Goal: Task Accomplishment & Management: Manage account settings

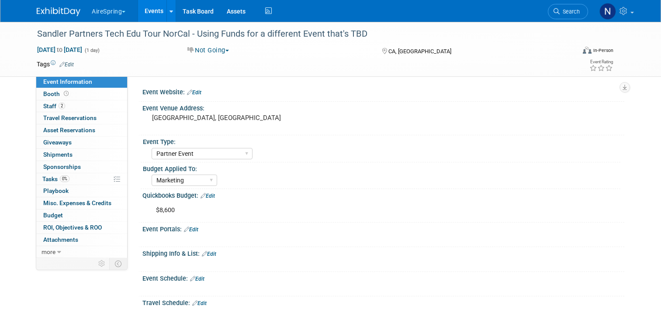
select select "Partner Event"
select select "Marketing"
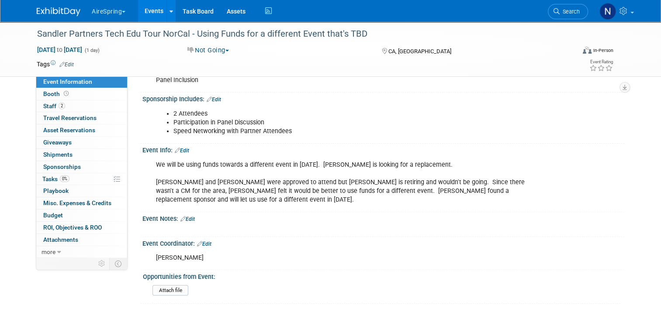
click at [140, 12] on link "Events" at bounding box center [154, 11] width 32 height 22
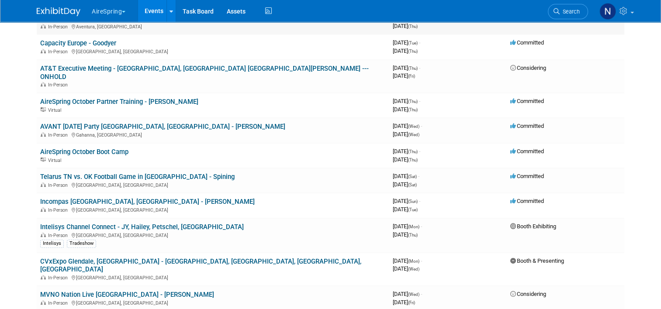
scroll to position [393, 0]
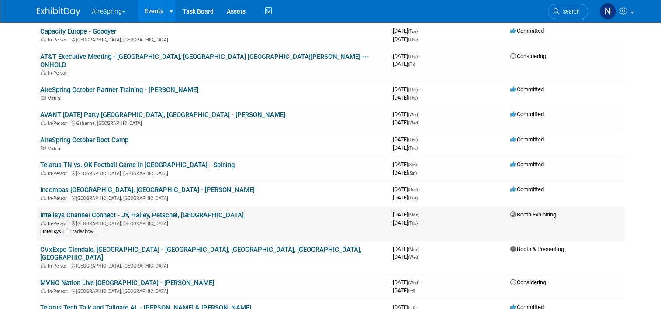
click at [156, 212] on link "Intelisys Channel Connect - JY, Hailey, Petschel, [GEOGRAPHIC_DATA]" at bounding box center [142, 216] width 204 height 8
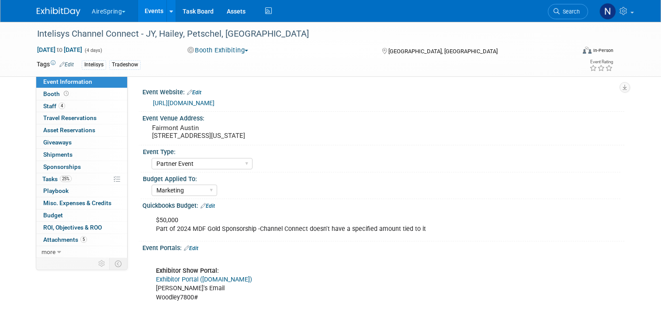
select select "Partner Event"
select select "Marketing"
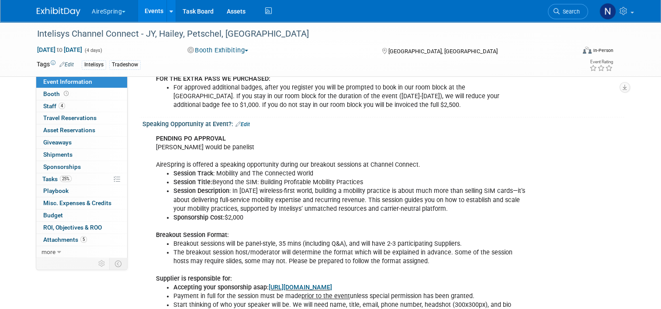
scroll to position [918, 0]
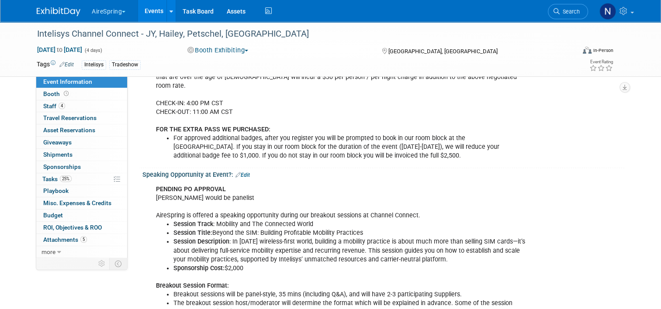
click at [243, 172] on link "Edit" at bounding box center [243, 175] width 14 height 6
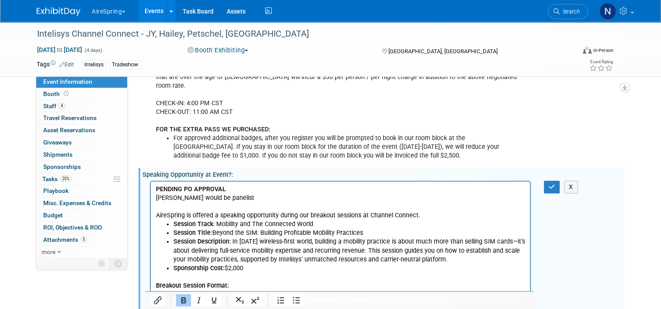
scroll to position [0, 0]
click at [221, 202] on p "PENDING PO APPROVAL Felix would be panelist AireSpring is offered a speaking op…" at bounding box center [340, 202] width 369 height 35
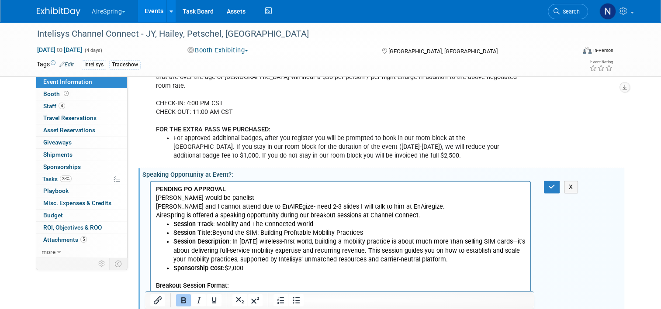
click at [155, 206] on html "PENDING PO APPROVAL Felix would be panelist Felix and I cannot attend due to En…" at bounding box center [340, 292] width 379 height 223
click at [231, 204] on p "PENDING PO APPROVAL Felix would be panelist Prep call Monday, Felix and I canno…" at bounding box center [340, 202] width 369 height 35
click at [207, 208] on p "PENDING PO APPROVAL Felix would be panelist Prep call Monday, Felix and I canno…" at bounding box center [340, 202] width 369 height 35
click at [489, 207] on p "PENDING PO APPROVAL Felix would be panelist Prep call Monday, 10/13 - Felix and…" at bounding box center [340, 202] width 369 height 35
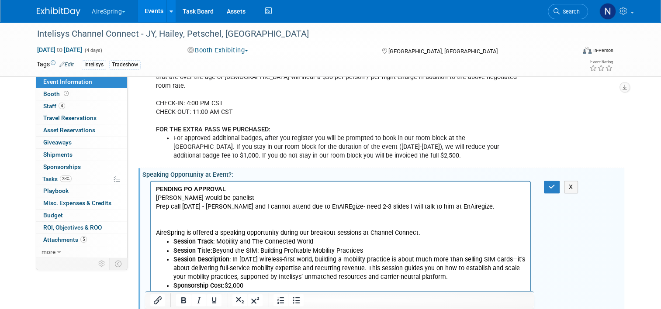
click at [484, 207] on p "PENDING PO APPROVAL Felix would be panelist Prep call Monday, 10/13 - Felix and…" at bounding box center [340, 198] width 369 height 26
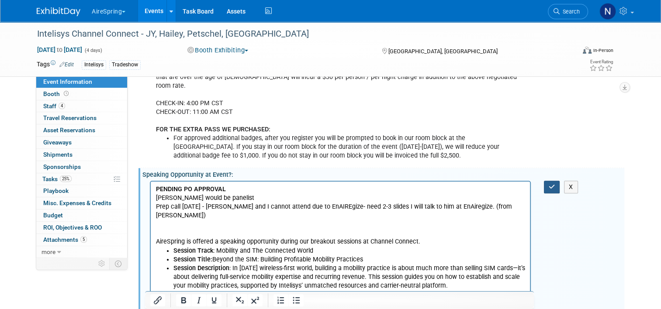
click at [555, 184] on icon "button" at bounding box center [552, 187] width 7 height 6
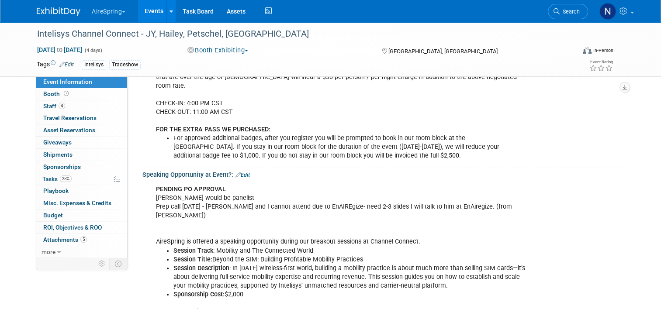
click at [154, 3] on link "Events" at bounding box center [154, 11] width 32 height 22
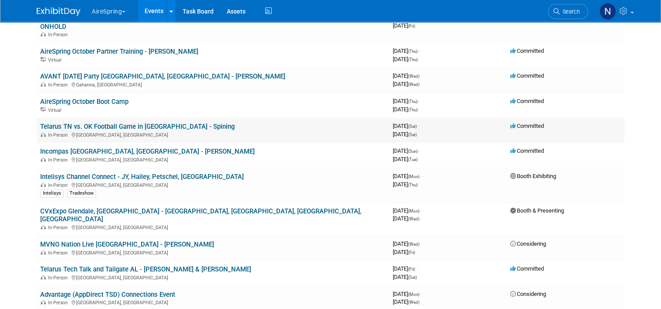
scroll to position [437, 0]
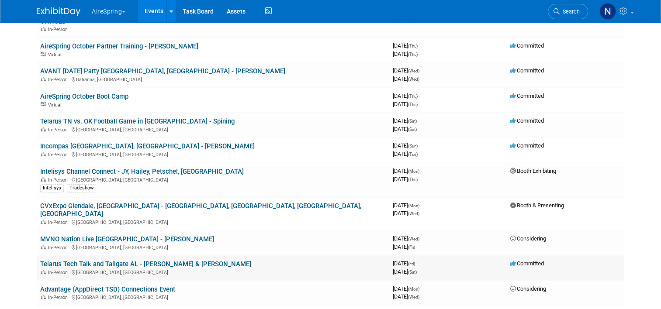
click at [113, 260] on link "Telarus Tech Talk and Tailgate AL - [PERSON_NAME] & [PERSON_NAME]" at bounding box center [145, 264] width 211 height 8
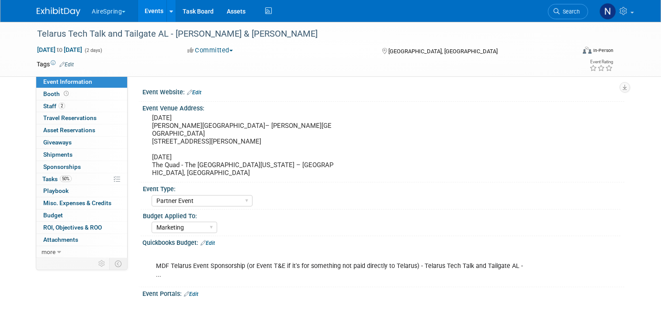
select select "Partner Event"
select select "Marketing"
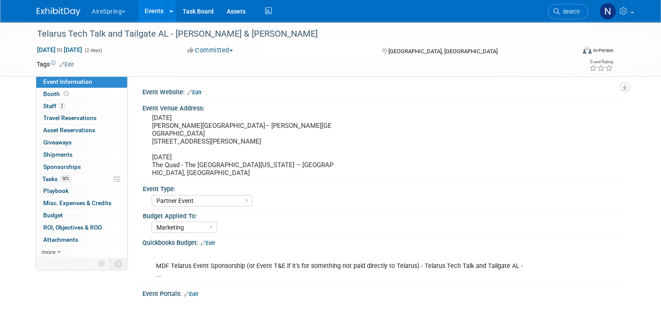
click at [194, 93] on link "Edit" at bounding box center [194, 93] width 14 height 6
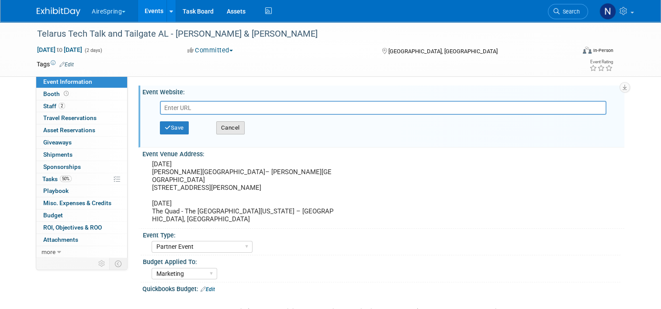
click at [219, 124] on button "Cancel" at bounding box center [230, 127] width 28 height 13
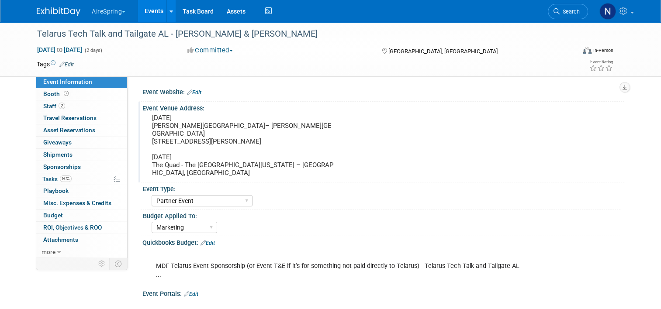
click at [222, 112] on div "[DATE] [PERSON_NAME][GEOGRAPHIC_DATA]– [PERSON_NAME][GEOGRAPHIC_DATA] [STREET_A…" at bounding box center [243, 145] width 188 height 67
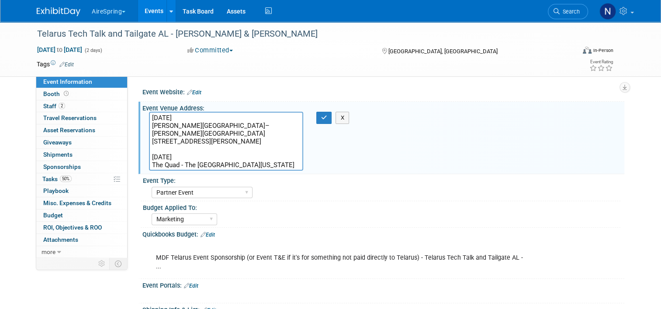
click at [178, 163] on textarea "[DATE] [PERSON_NAME][GEOGRAPHIC_DATA]– [PERSON_NAME][GEOGRAPHIC_DATA] [STREET_A…" at bounding box center [226, 141] width 154 height 59
paste textarea "Tailgate Spot: 70B"
drag, startPoint x: 153, startPoint y: 163, endPoint x: 145, endPoint y: 163, distance: 7.9
click at [149, 163] on textarea "[DATE] [PERSON_NAME][GEOGRAPHIC_DATA]– [PERSON_NAME][GEOGRAPHIC_DATA] [STREET_A…" at bounding box center [226, 141] width 154 height 59
type textarea "[DATE] [PERSON_NAME][GEOGRAPHIC_DATA]– [PERSON_NAME][GEOGRAPHIC_DATA] [STREET_A…"
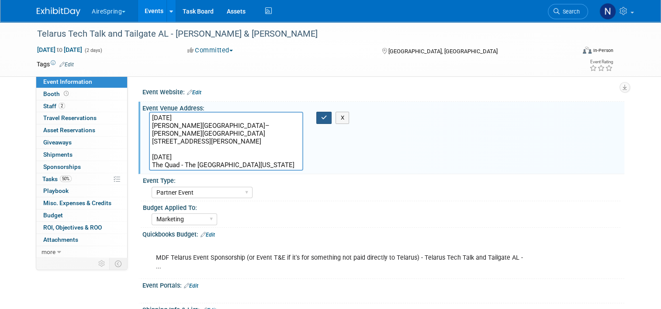
click at [316, 120] on button "button" at bounding box center [324, 118] width 16 height 12
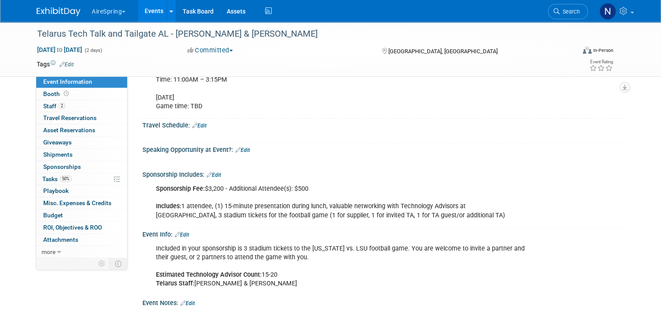
scroll to position [306, 0]
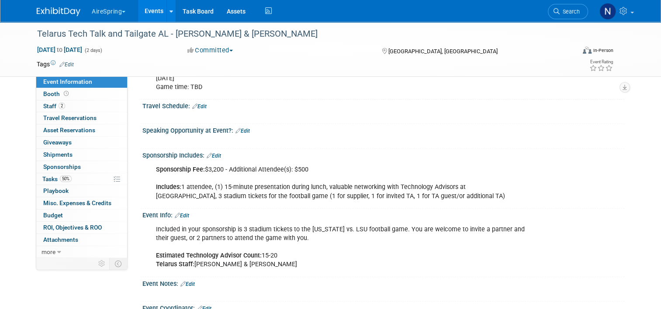
click at [185, 213] on link "Edit" at bounding box center [182, 216] width 14 height 6
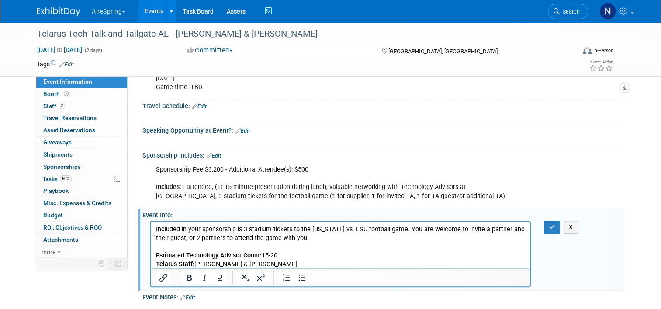
scroll to position [437, 0]
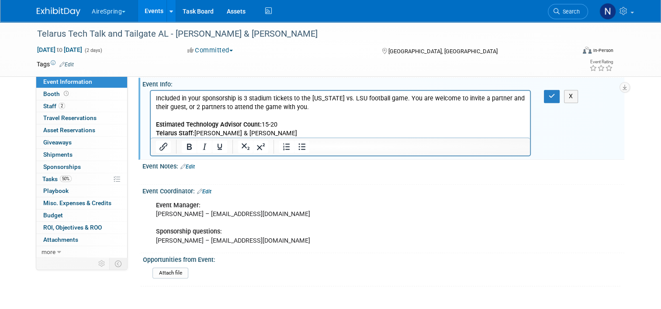
click at [188, 164] on link "Edit" at bounding box center [187, 167] width 14 height 6
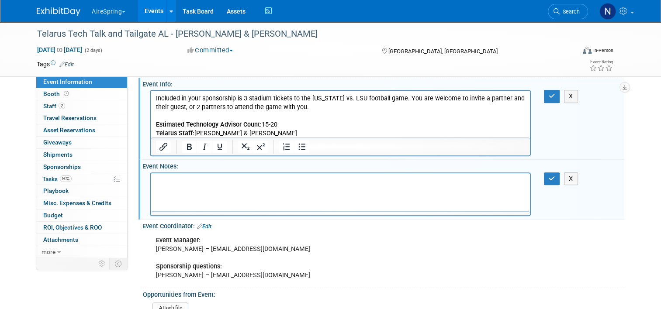
scroll to position [0, 0]
click at [183, 183] on p "Rich Text Area. Press ALT-0 for help." at bounding box center [340, 181] width 369 height 9
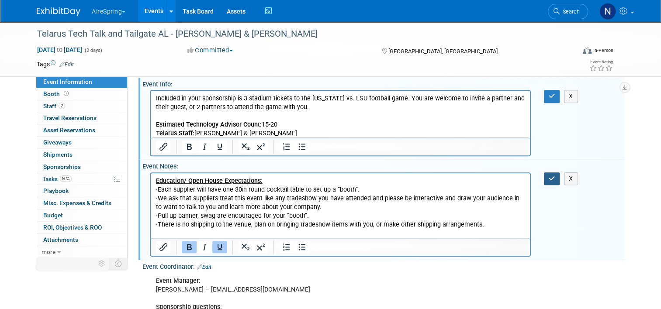
click at [552, 173] on button "button" at bounding box center [552, 179] width 16 height 13
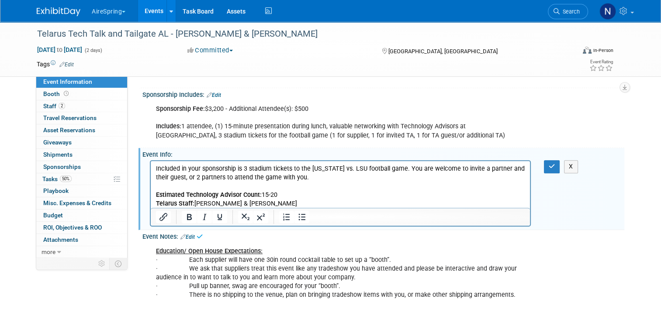
scroll to position [306, 0]
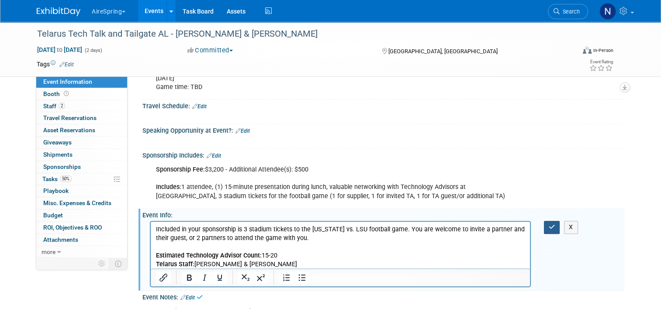
click at [556, 221] on button "button" at bounding box center [552, 227] width 16 height 13
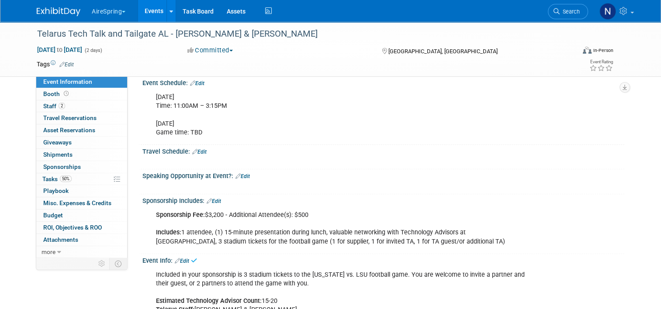
scroll to position [219, 0]
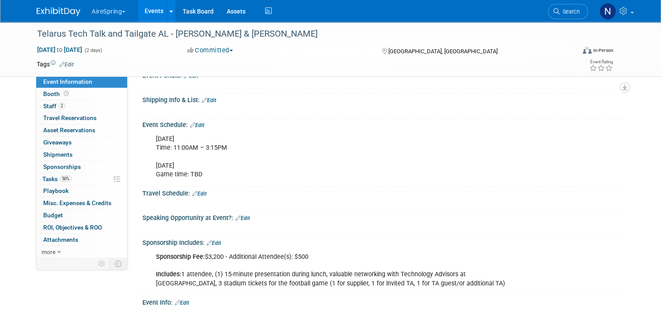
click at [199, 122] on link "Edit" at bounding box center [197, 125] width 14 height 6
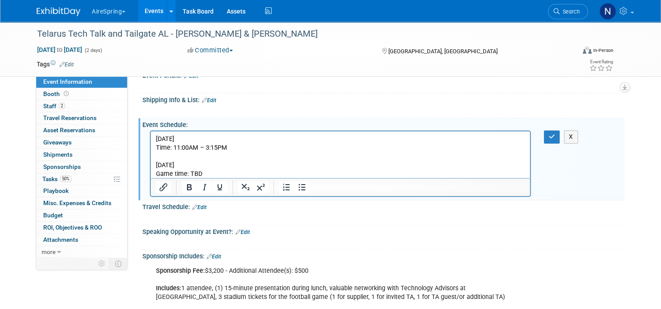
scroll to position [0, 0]
drag, startPoint x: 156, startPoint y: 136, endPoint x: 223, endPoint y: 177, distance: 78.2
click at [223, 177] on p "[DATE] Time: 11:00AM – 3:15PM [DATE] Game time: TBD" at bounding box center [340, 157] width 369 height 44
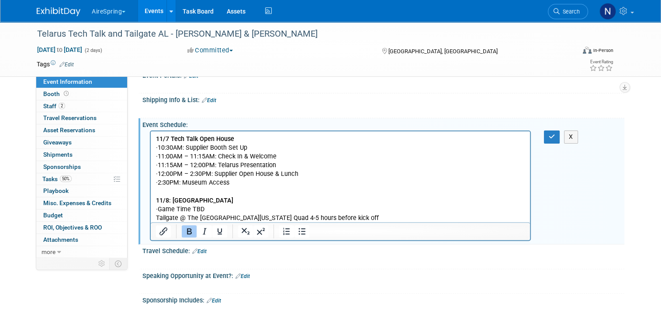
click at [220, 205] on p "11/8: [GEOGRAPHIC_DATA]" at bounding box center [340, 201] width 369 height 9
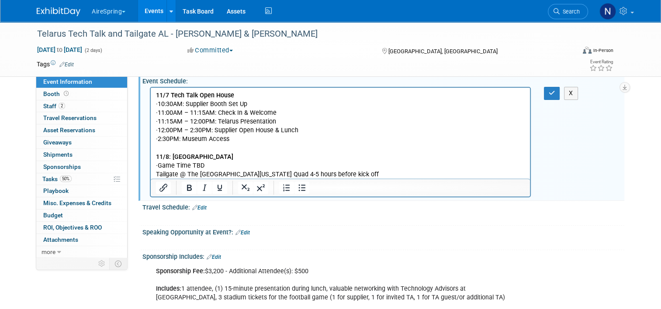
click at [185, 163] on p "· Game Time TBD" at bounding box center [340, 166] width 369 height 9
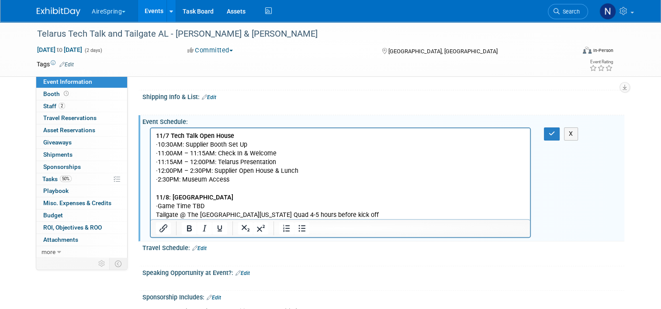
scroll to position [175, 0]
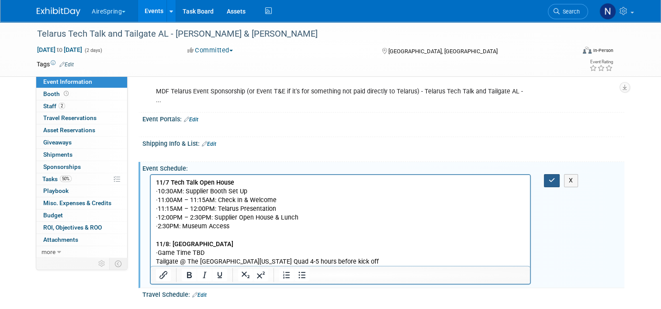
click at [555, 174] on button "button" at bounding box center [552, 180] width 16 height 13
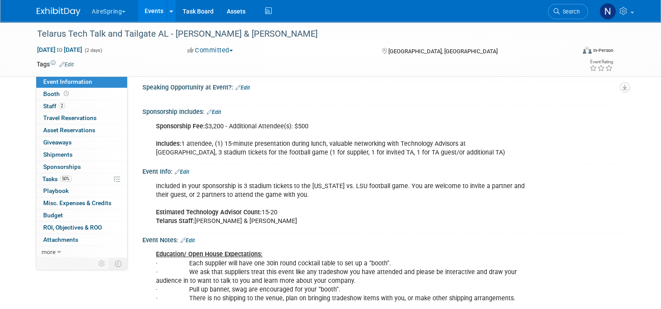
scroll to position [437, 0]
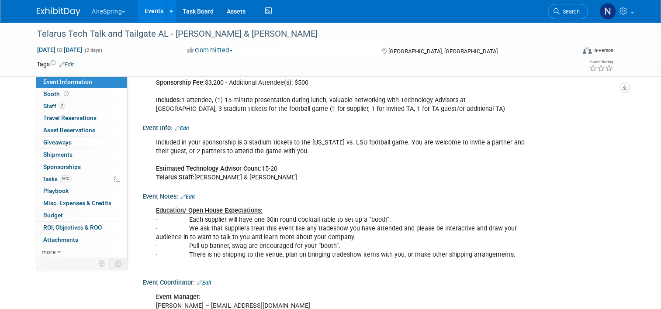
click at [189, 194] on link "Edit" at bounding box center [187, 197] width 14 height 6
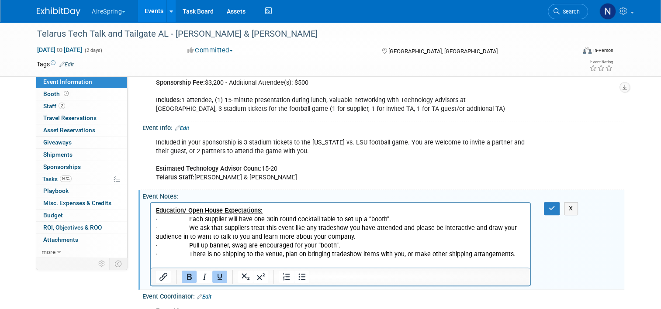
scroll to position [0, 0]
click at [525, 257] on p "Education/ Open House Expectations: · Each supplier will have one 30in round co…" at bounding box center [340, 238] width 369 height 62
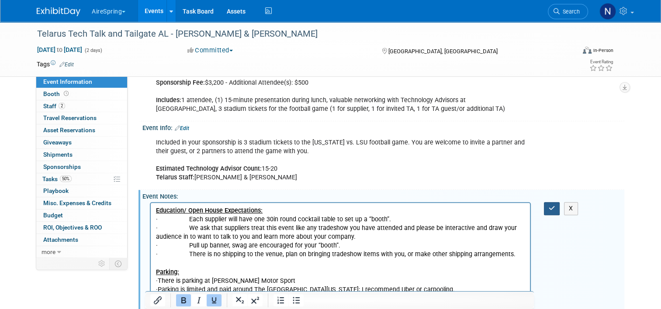
click at [552, 202] on button "button" at bounding box center [552, 208] width 16 height 13
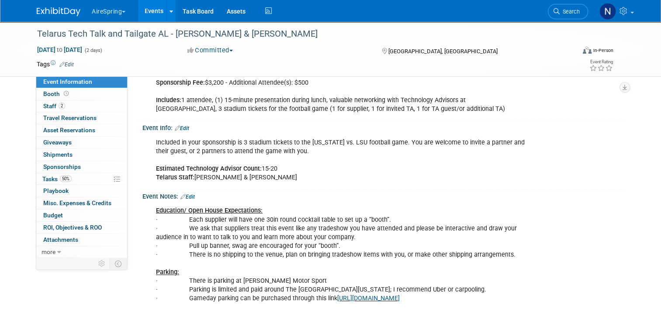
click at [184, 194] on link "Edit" at bounding box center [187, 197] width 14 height 6
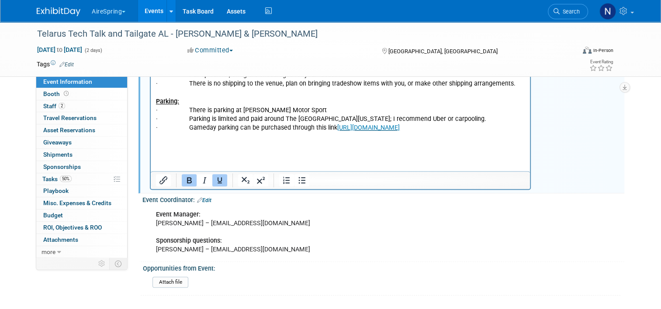
scroll to position [566, 0]
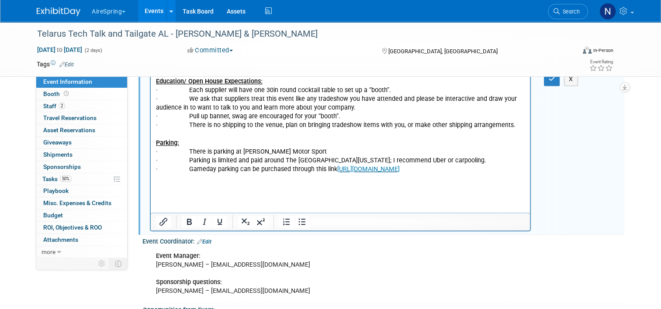
click at [185, 191] on html "Education/ Open House Expectations: · Each supplier will have one 30in round co…" at bounding box center [340, 133] width 379 height 118
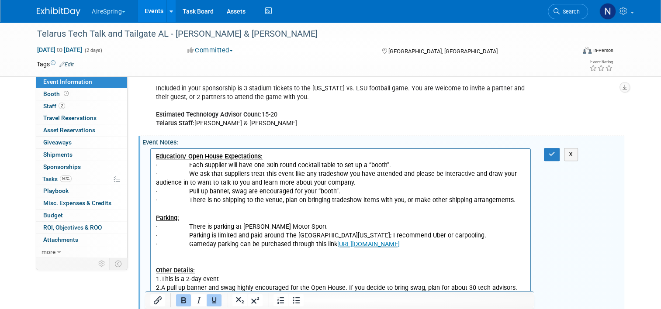
scroll to position [392, 0]
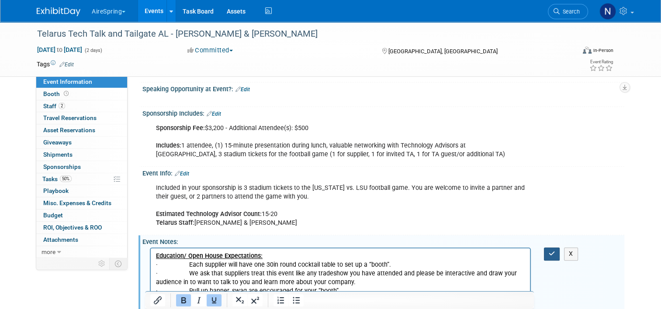
click at [559, 248] on button "button" at bounding box center [552, 254] width 16 height 13
